Goal: Task Accomplishment & Management: Manage account settings

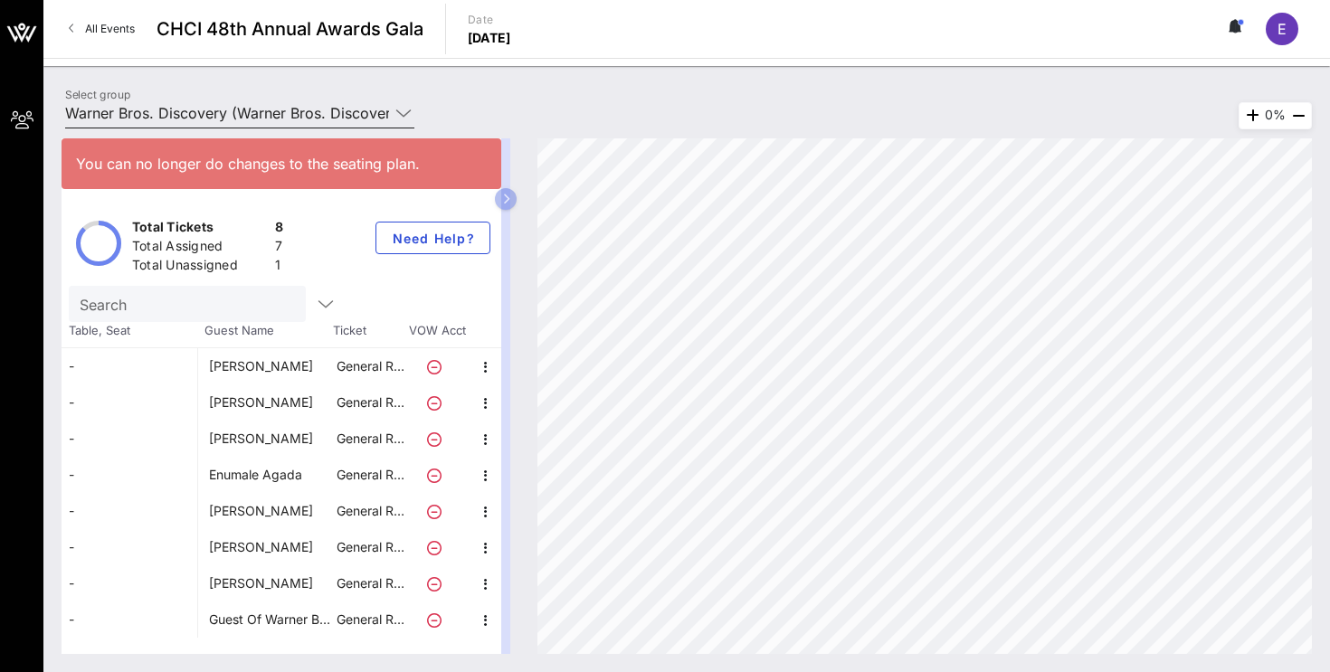
click at [323, 102] on input "Warner Bros. Discovery (Warner Bros. Discovery) [[PERSON_NAME], [PERSON_NAME][E…" at bounding box center [227, 113] width 324 height 29
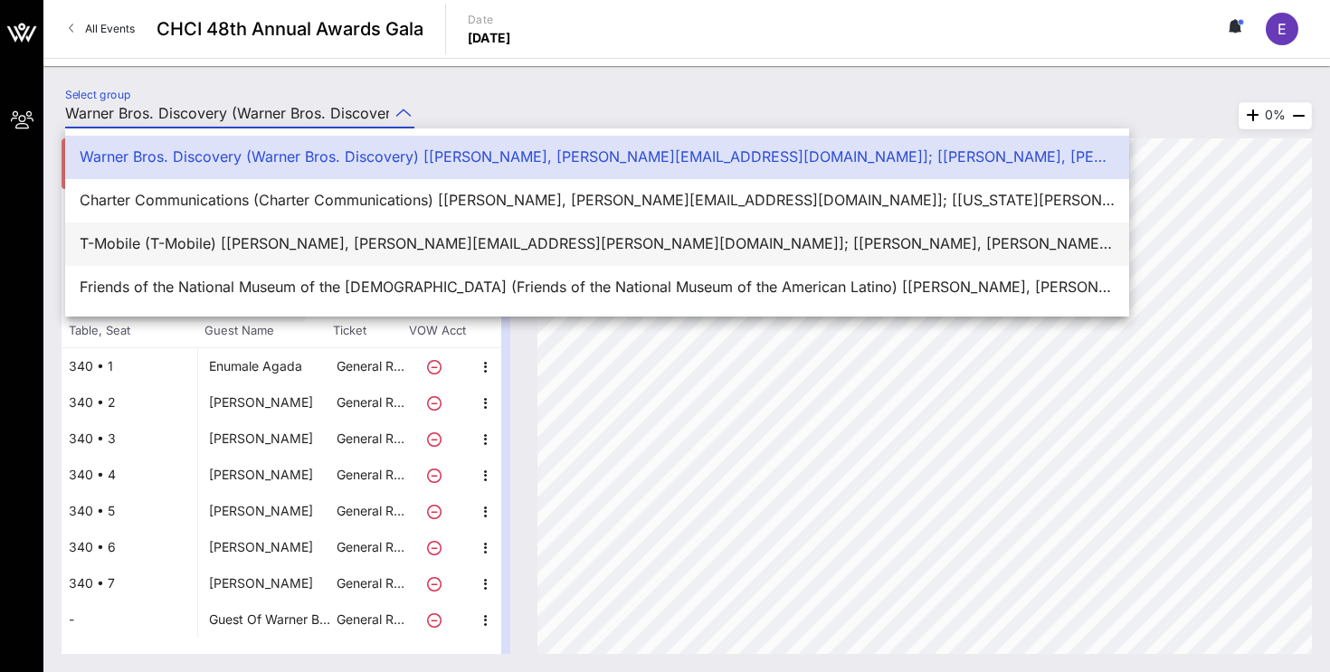
click at [254, 235] on div "T-Mobile (T-Mobile) [[PERSON_NAME], [PERSON_NAME][EMAIL_ADDRESS][PERSON_NAME][D…" at bounding box center [597, 243] width 1035 height 17
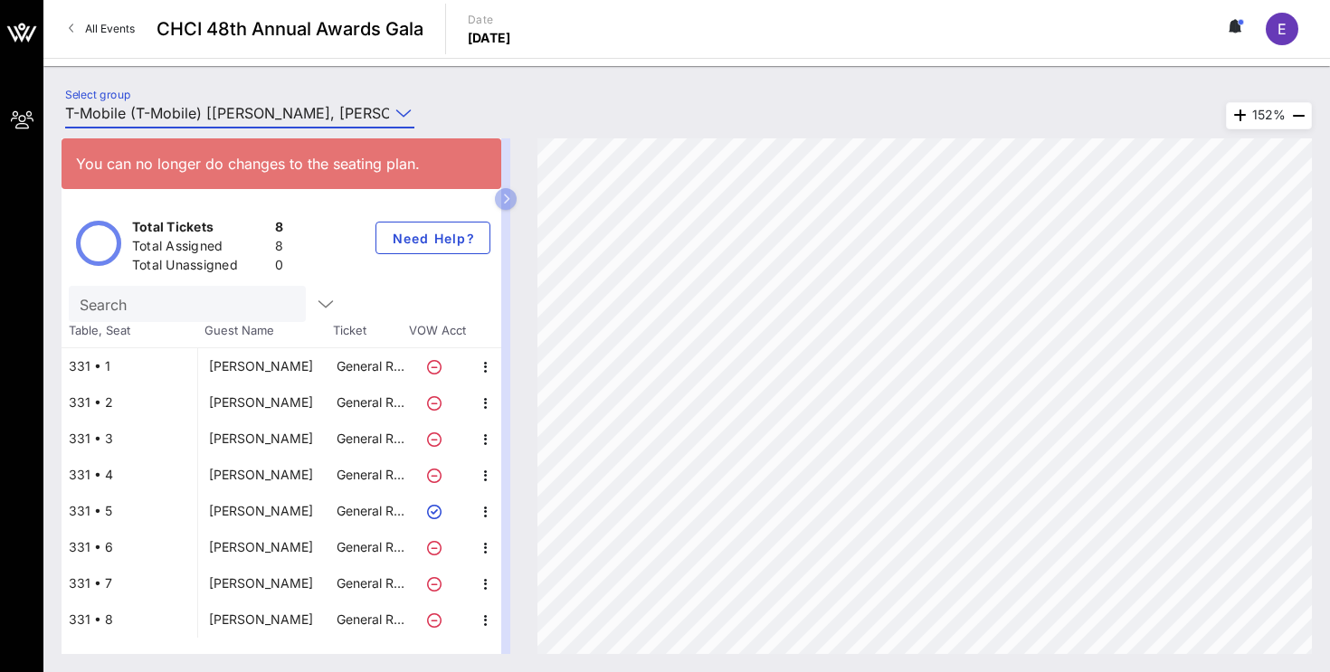
click at [286, 100] on input "T-Mobile (T-Mobile) [[PERSON_NAME], [PERSON_NAME][EMAIL_ADDRESS][PERSON_NAME][D…" at bounding box center [227, 113] width 324 height 29
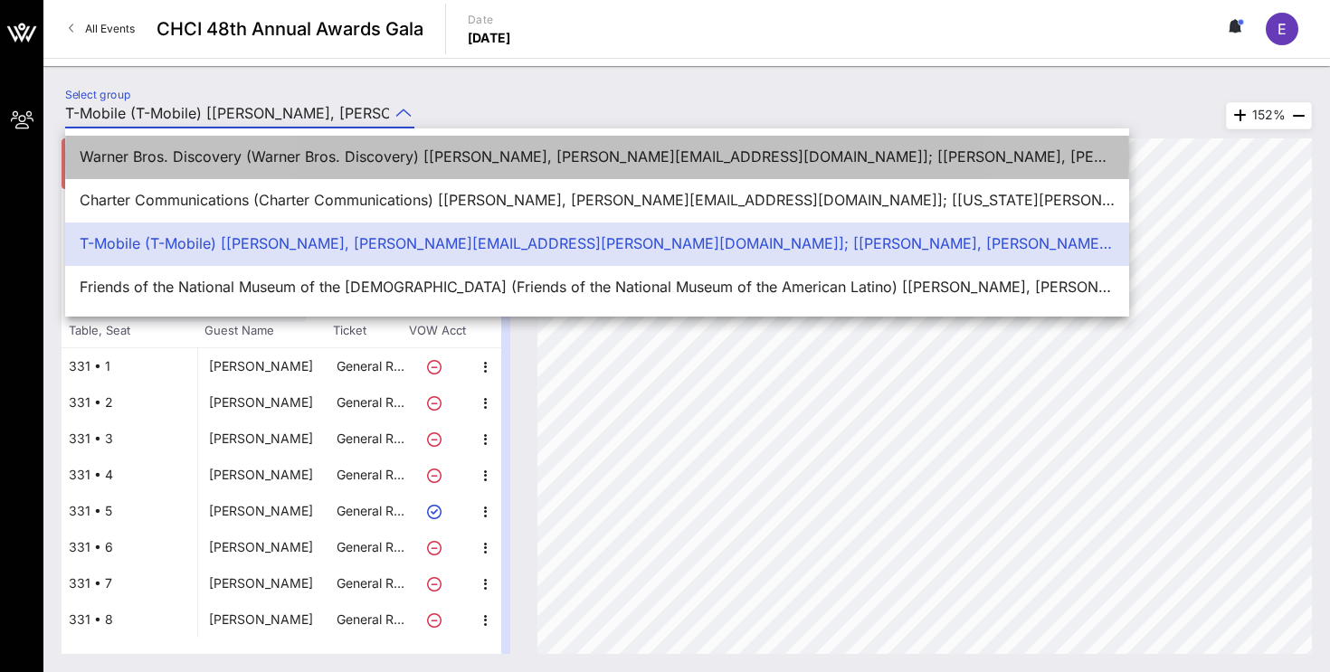
click at [244, 160] on div "Warner Bros. Discovery (Warner Bros. Discovery) [[PERSON_NAME], [PERSON_NAME][E…" at bounding box center [597, 156] width 1035 height 17
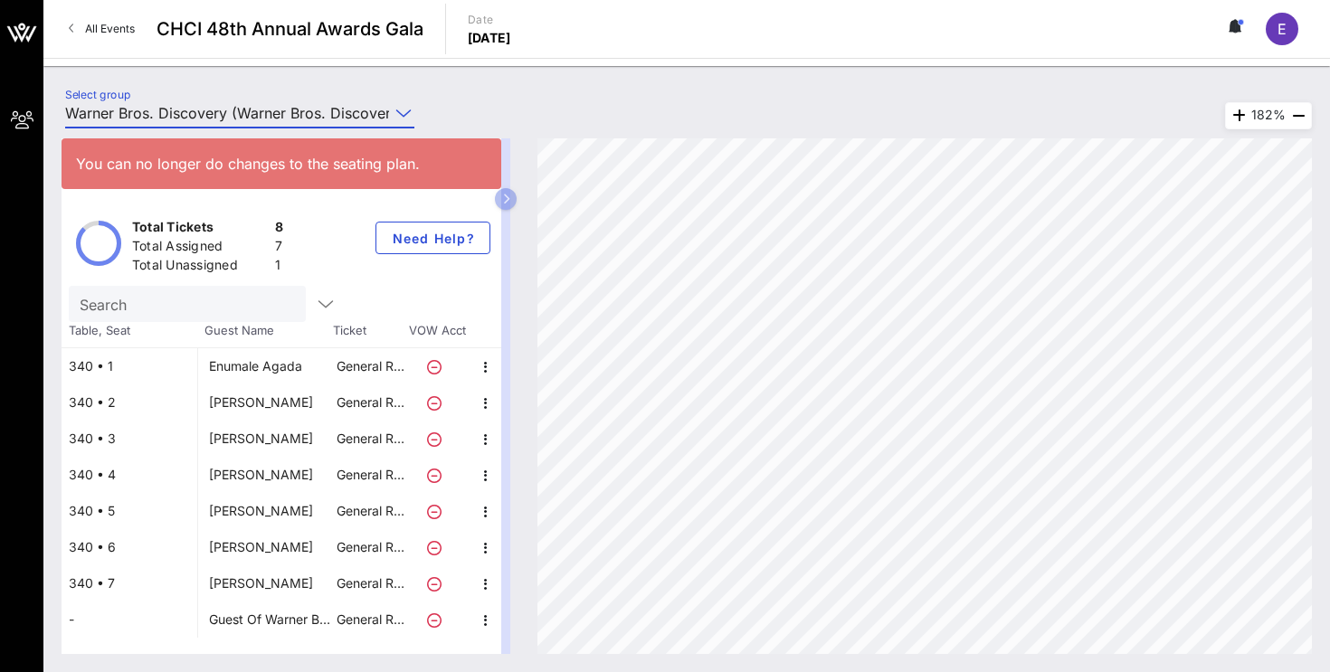
click at [222, 123] on div "You can no longer do changes to the seating plan. Total Tickets 8 Total Assigne…" at bounding box center [686, 396] width 1287 height 552
click at [227, 112] on input "Warner Bros. Discovery (Warner Bros. Discovery) [[PERSON_NAME], [PERSON_NAME][E…" at bounding box center [227, 113] width 324 height 29
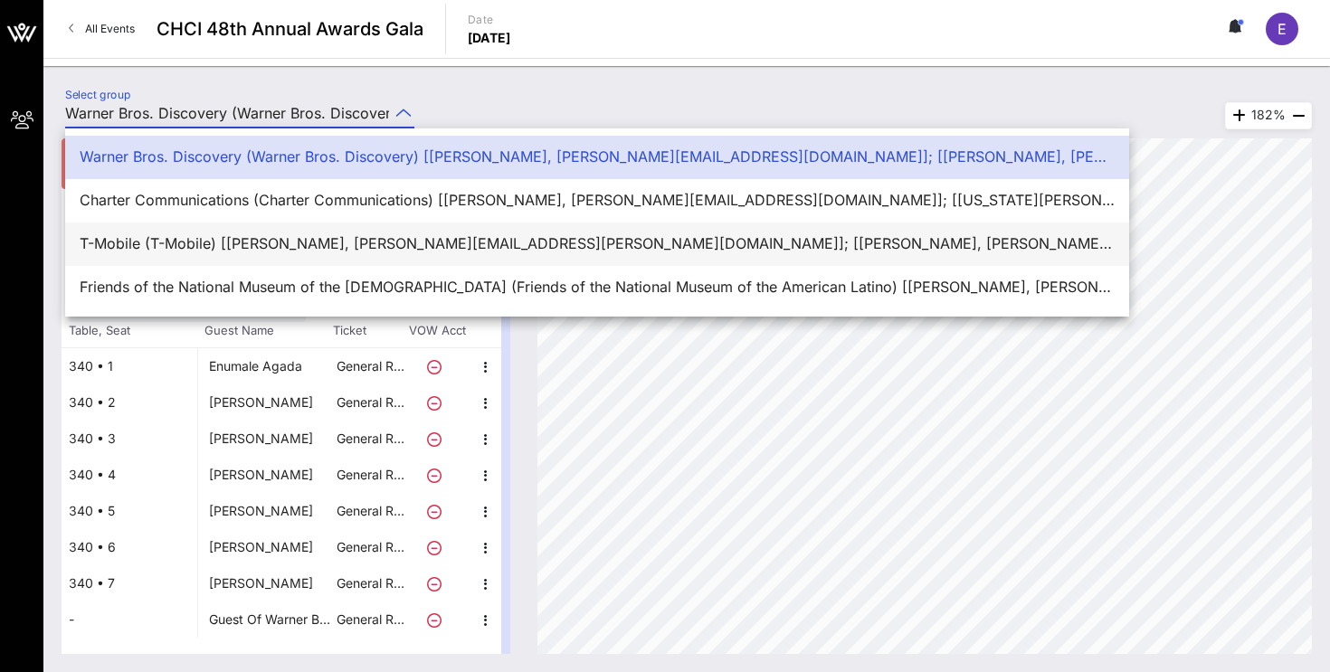
click at [205, 232] on div "T-Mobile (T-Mobile) [[PERSON_NAME], [PERSON_NAME][EMAIL_ADDRESS][PERSON_NAME][D…" at bounding box center [597, 243] width 1035 height 39
type input "T-Mobile (T-Mobile) [[PERSON_NAME], [PERSON_NAME][EMAIL_ADDRESS][PERSON_NAME][D…"
